Goal: Information Seeking & Learning: Learn about a topic

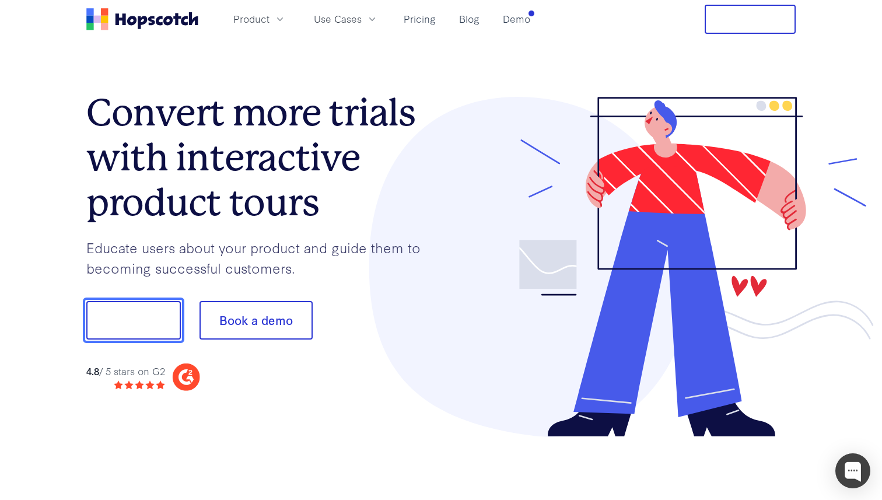
click at [156, 326] on button "Show me!" at bounding box center [133, 320] width 94 height 38
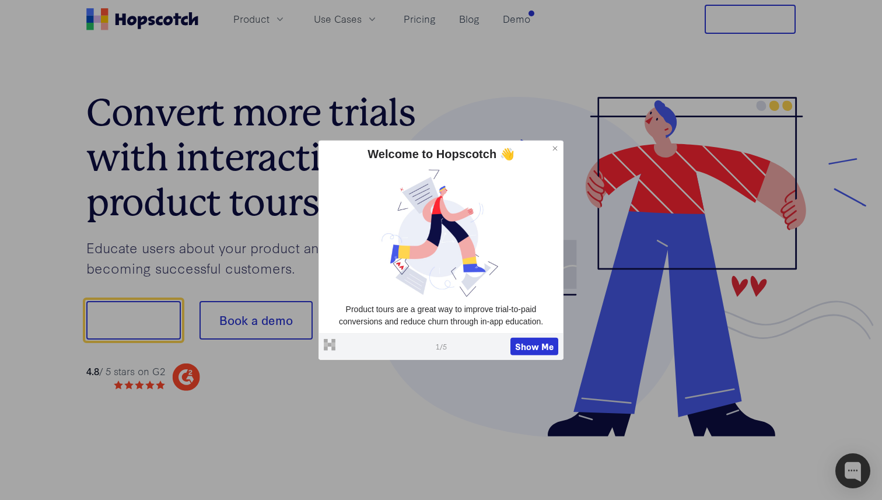
click at [492, 304] on p "Product tours are a great way to improve trial-to-paid conversions and reduce c…" at bounding box center [441, 315] width 234 height 25
click at [531, 344] on button "Show Me" at bounding box center [534, 346] width 48 height 17
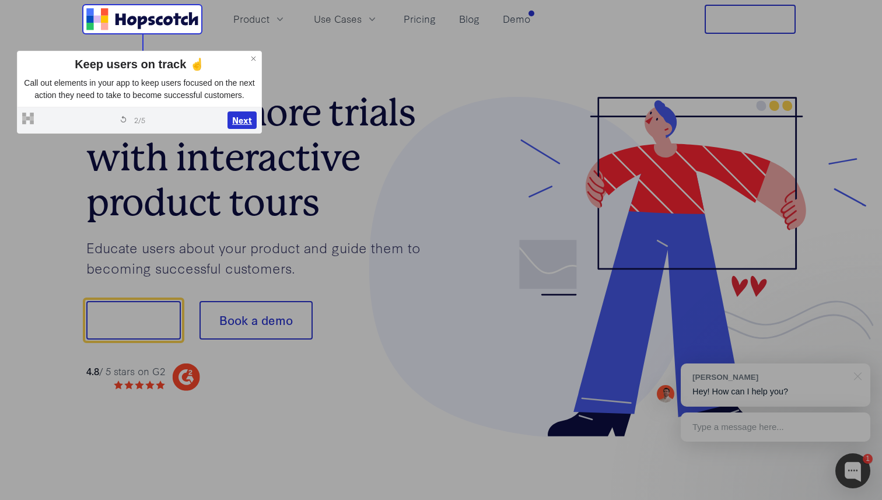
click at [239, 129] on button "Next" at bounding box center [241, 119] width 29 height 17
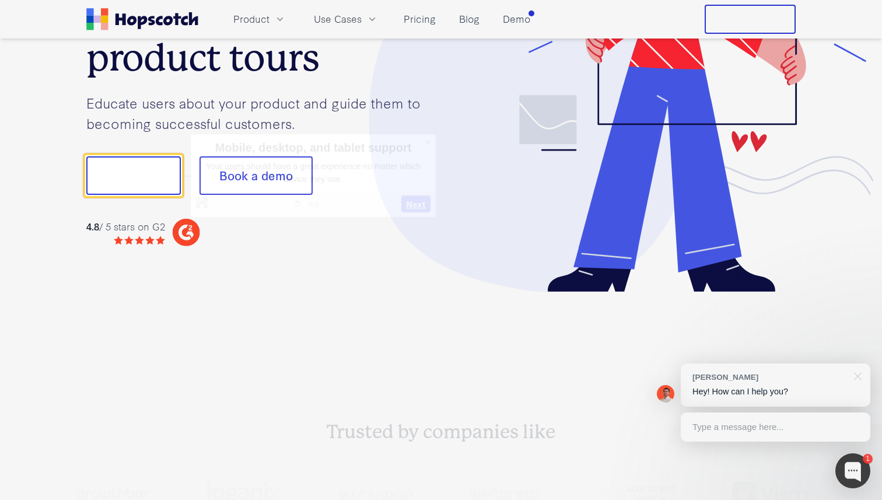
scroll to position [145, 0]
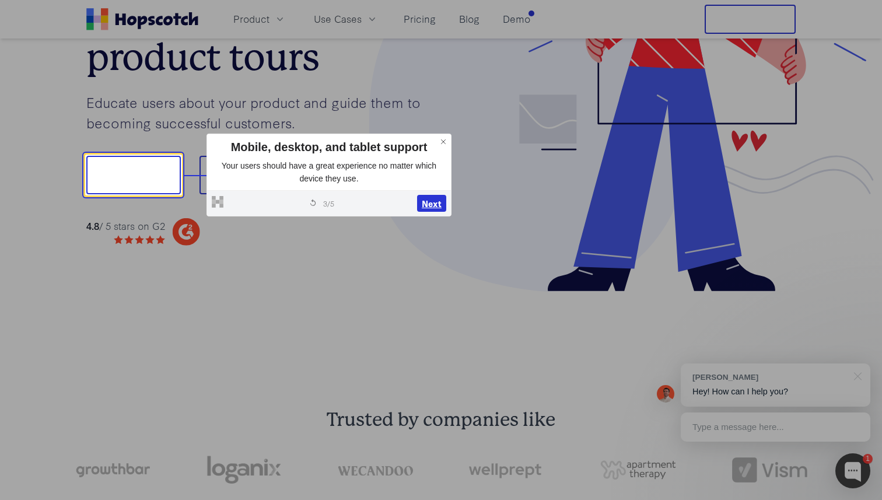
click at [432, 204] on button "Next" at bounding box center [431, 203] width 29 height 17
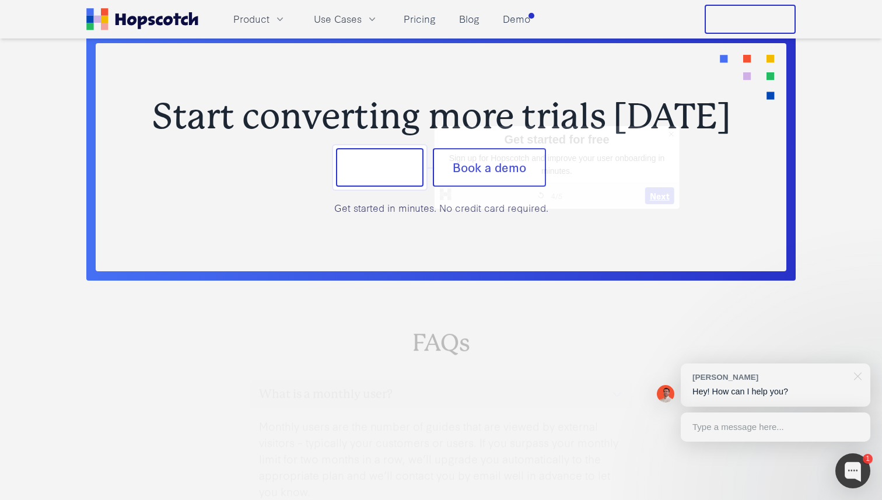
scroll to position [4844, 0]
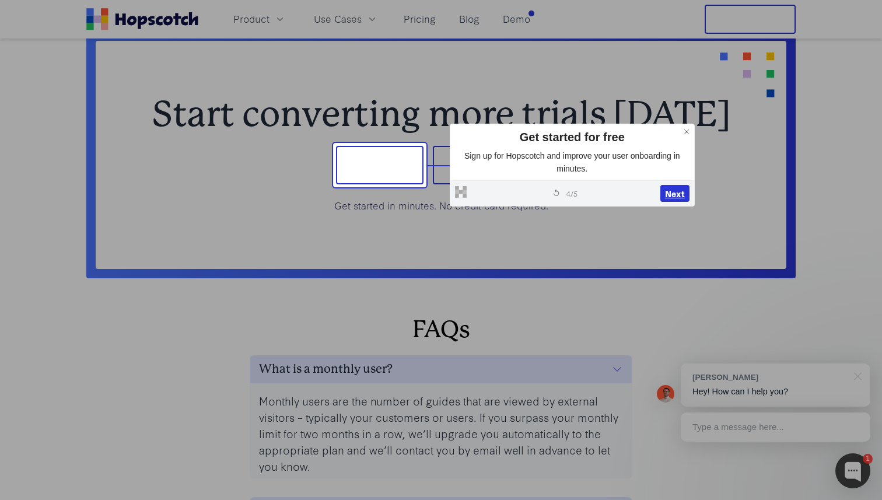
click at [674, 188] on button "Next" at bounding box center [674, 193] width 29 height 17
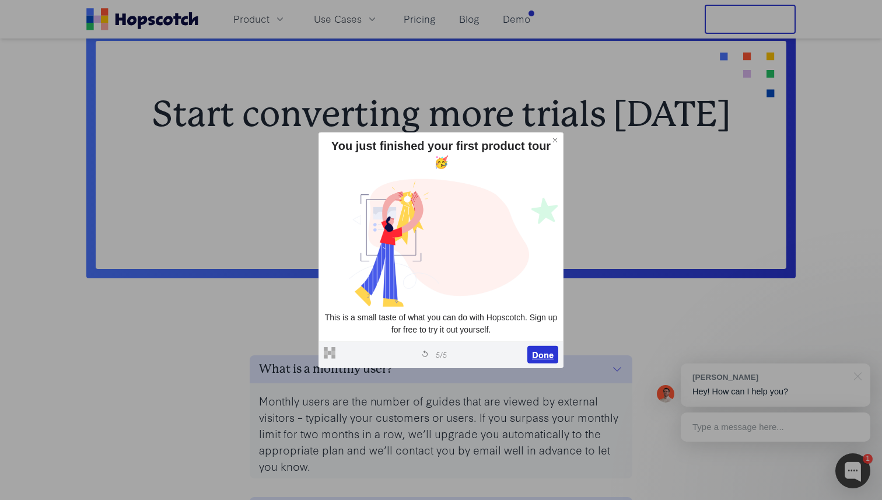
click at [543, 346] on button "Done" at bounding box center [542, 354] width 31 height 17
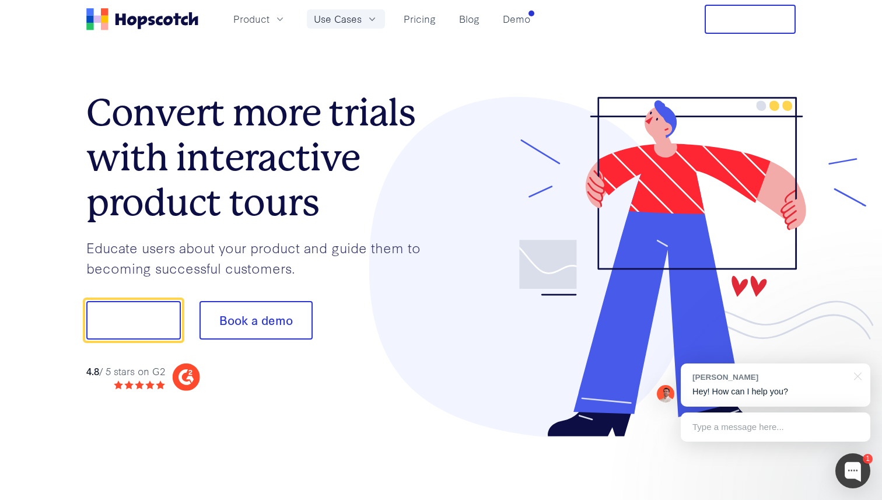
click at [373, 20] on icon "button" at bounding box center [372, 19] width 12 height 12
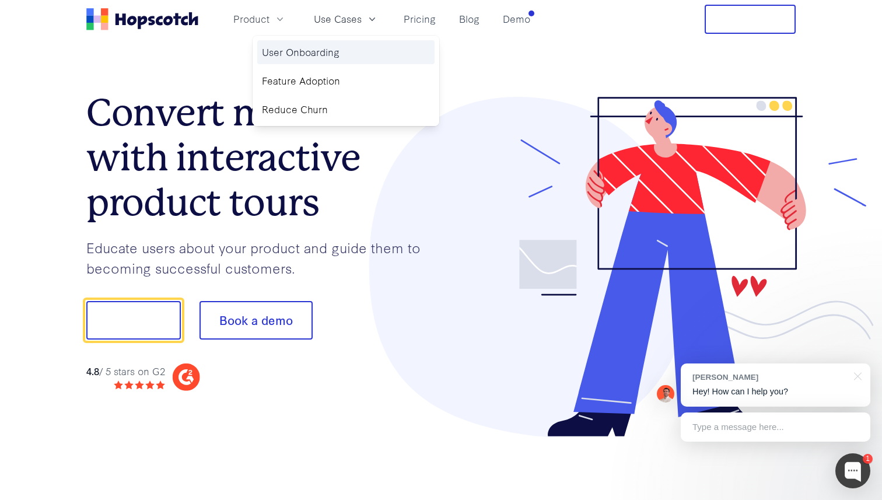
click at [344, 54] on link "User Onboarding" at bounding box center [345, 52] width 177 height 24
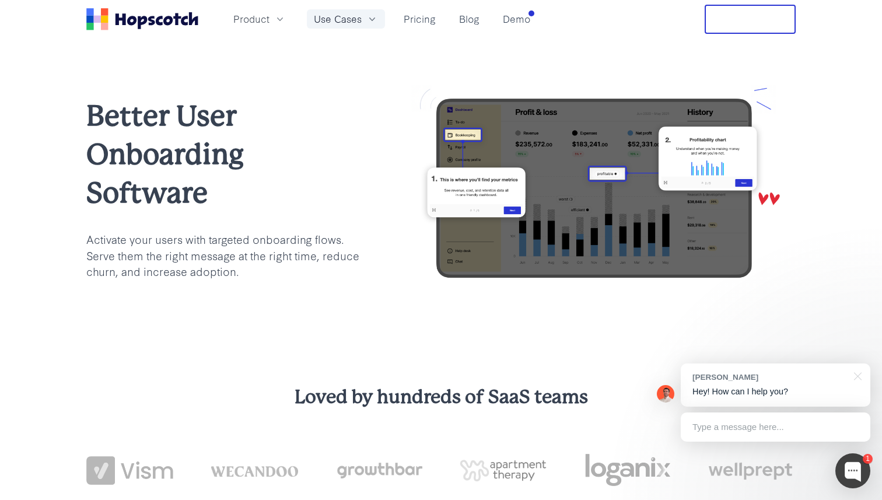
click at [368, 23] on icon "button" at bounding box center [372, 19] width 12 height 12
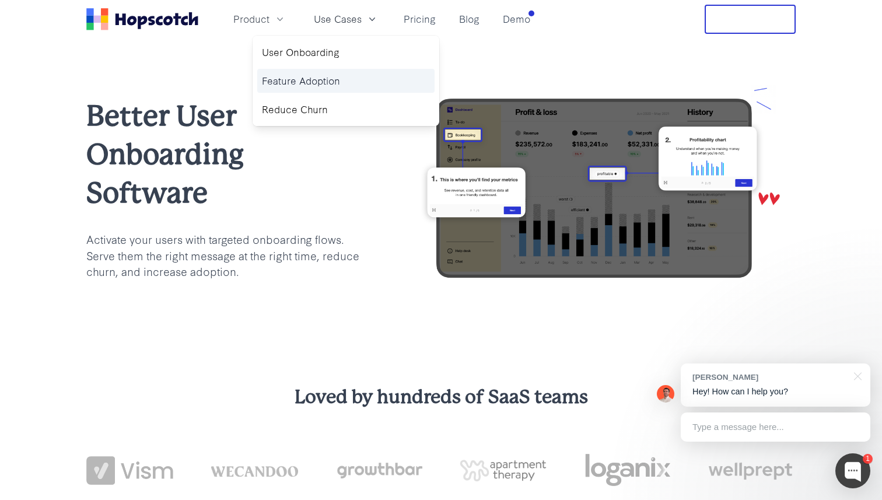
click at [322, 82] on link "Feature Adoption" at bounding box center [345, 81] width 177 height 24
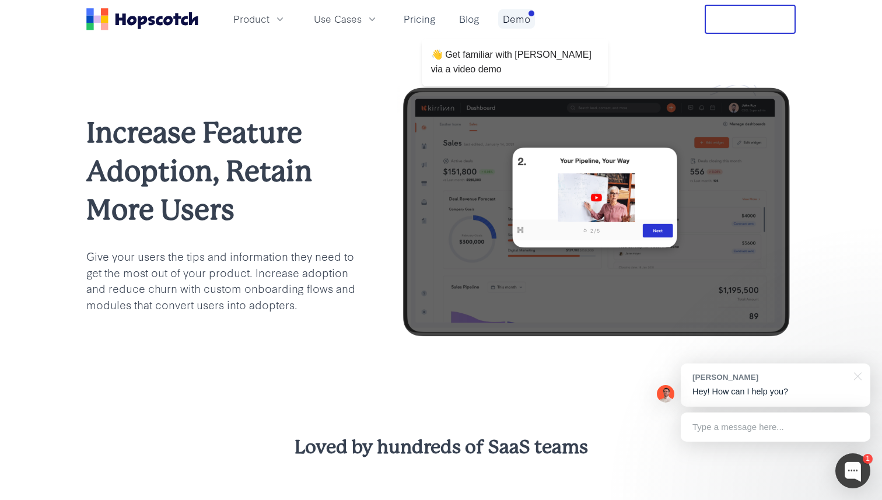
click at [525, 28] on link "Demo" at bounding box center [516, 18] width 37 height 19
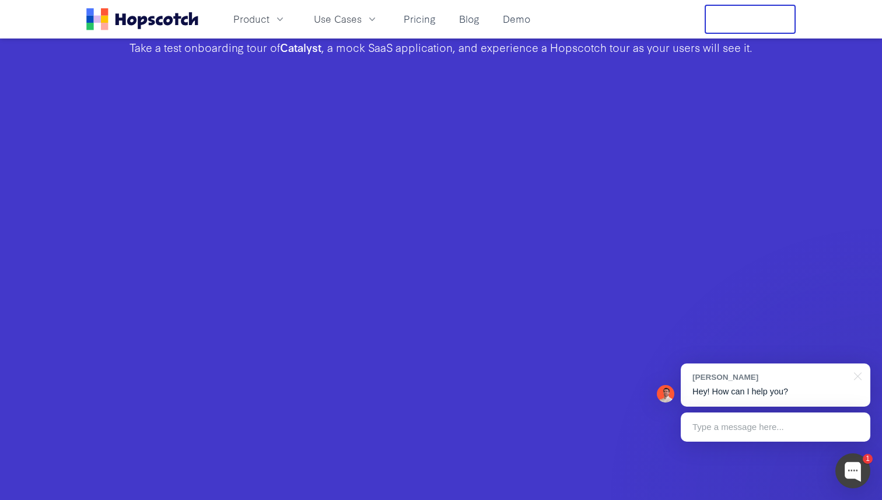
scroll to position [400, 0]
